Goal: Transaction & Acquisition: Subscribe to service/newsletter

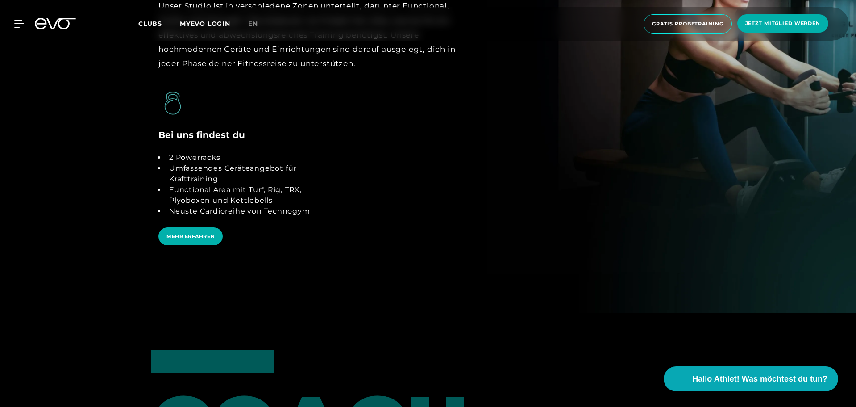
scroll to position [1830, 0]
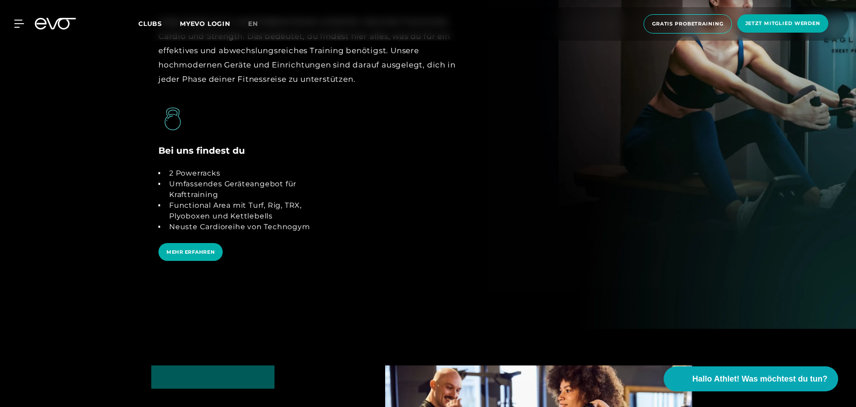
click at [247, 28] on div "Clubs MYEVO LOGIN" at bounding box center [193, 24] width 110 height 10
click at [250, 25] on span "en" at bounding box center [253, 24] width 10 height 8
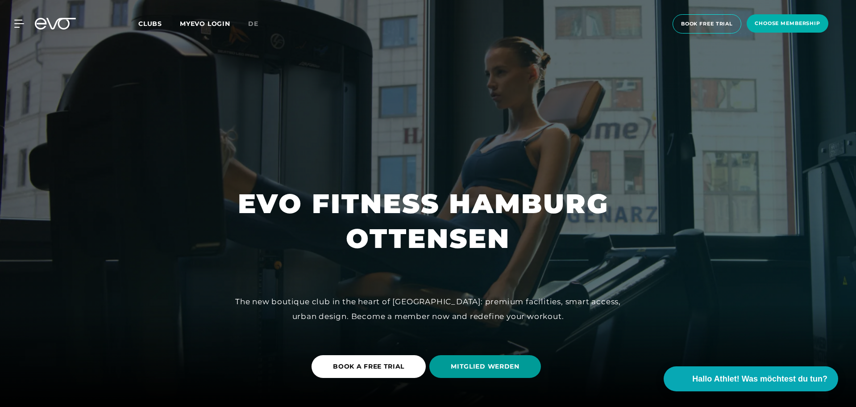
click at [462, 369] on span "MITGLIED WERDEN" at bounding box center [485, 366] width 69 height 9
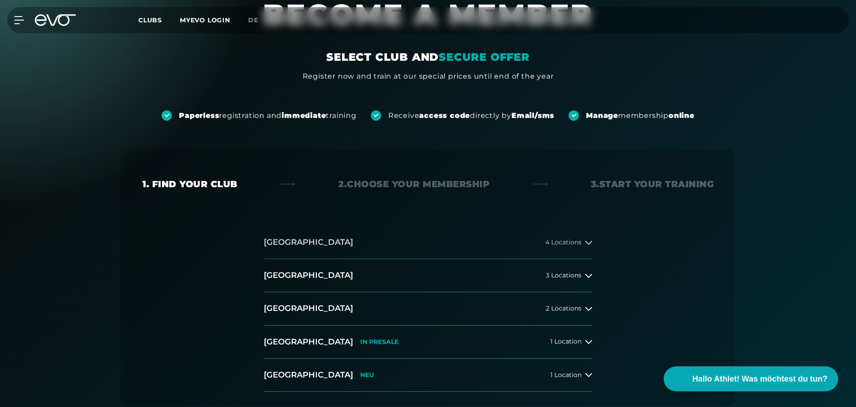
scroll to position [45, 0]
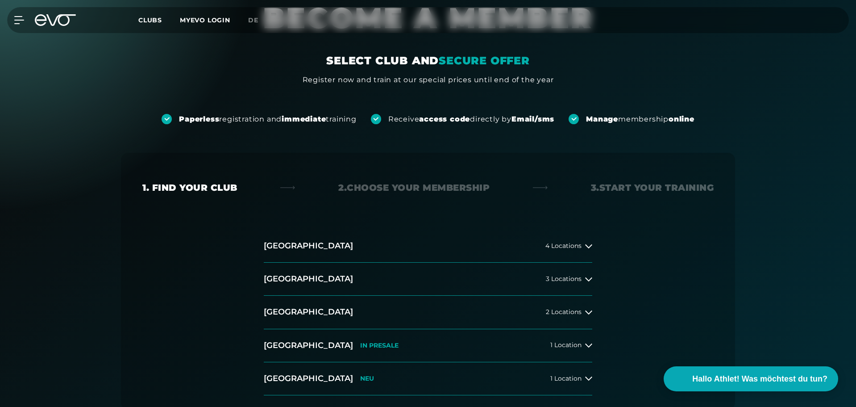
click at [594, 246] on div "[GEOGRAPHIC_DATA] 4 Locations [GEOGRAPHIC_DATA] 3 Locations [GEOGRAPHIC_DATA] 2…" at bounding box center [428, 312] width 343 height 166
click at [592, 246] on icon at bounding box center [588, 245] width 7 height 7
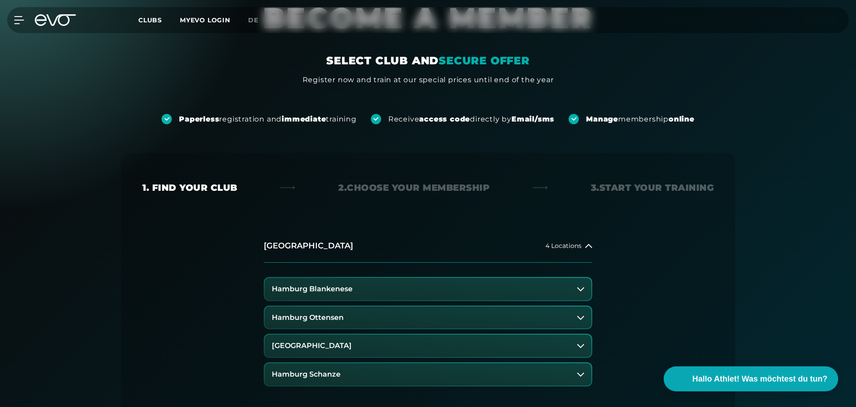
click at [399, 318] on button "Hamburg Ottensen" at bounding box center [428, 317] width 327 height 22
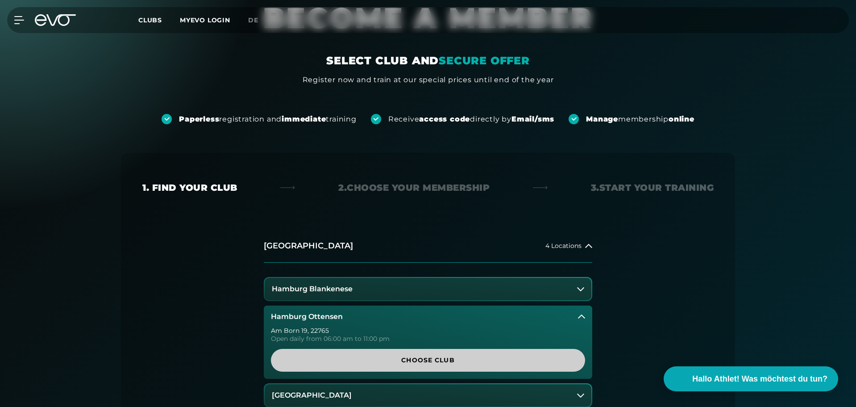
click at [414, 363] on span "Choose Club" at bounding box center [427, 359] width 271 height 9
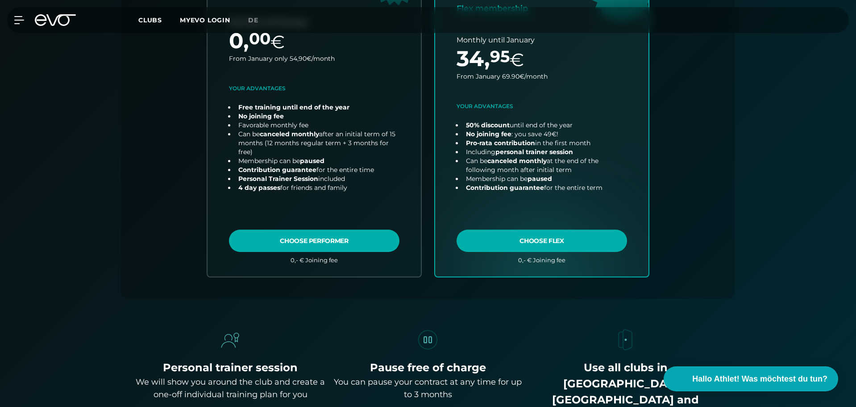
scroll to position [376, 0]
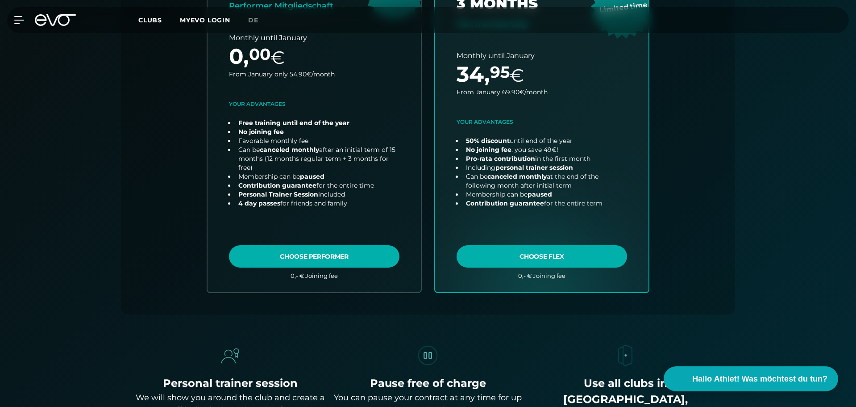
click at [725, 221] on div "Find your club 2. Choose your membership 3. Start your Training Club : Hamburg …" at bounding box center [428, 67] width 614 height 493
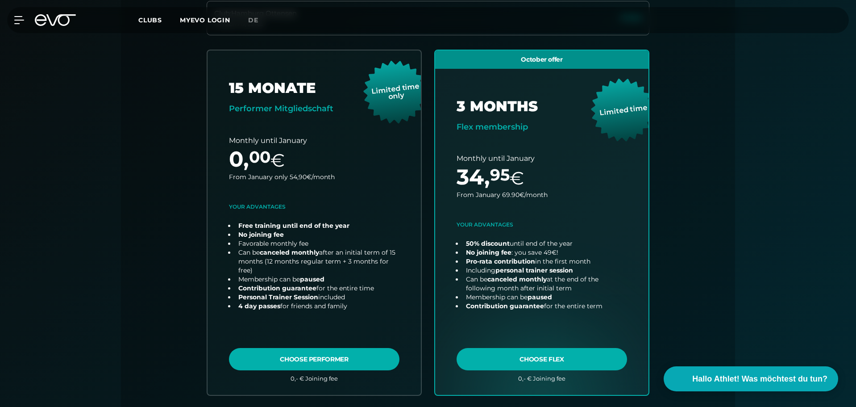
scroll to position [273, 0]
